Goal: Subscribe to service/newsletter

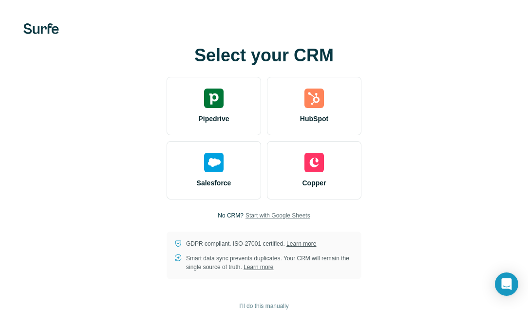
click at [293, 216] on span "Start with Google Sheets" at bounding box center [277, 215] width 65 height 9
click at [282, 215] on span "Start with Google Sheets" at bounding box center [277, 215] width 65 height 9
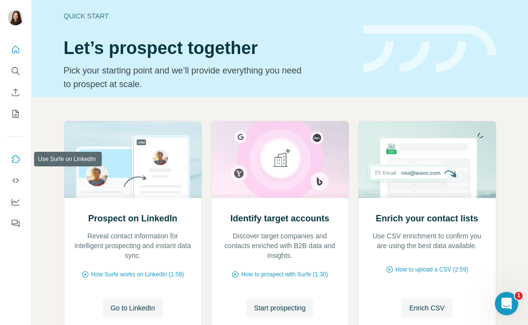
click at [13, 160] on icon "Use Surfe on LinkedIn" at bounding box center [16, 159] width 8 height 8
